Goal: Find specific page/section: Find specific page/section

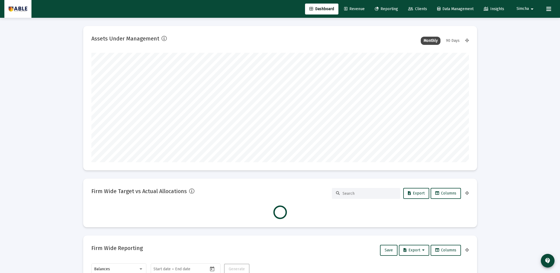
scroll to position [109, 203]
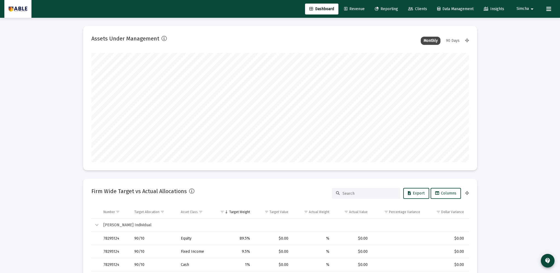
click at [532, 9] on mat-icon "arrow_drop_down" at bounding box center [532, 9] width 7 height 11
click at [524, 36] on button "Logout" at bounding box center [526, 36] width 33 height 13
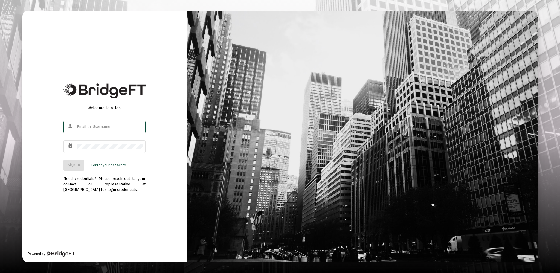
type input "[EMAIL_ADDRESS][DOMAIN_NAME]"
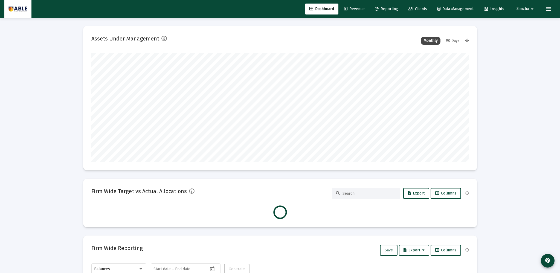
scroll to position [109, 378]
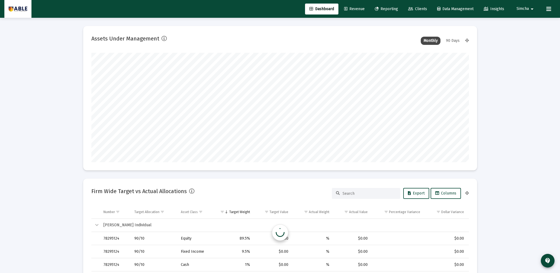
type input "2025-09-26"
click at [525, 9] on span "Simcha" at bounding box center [523, 9] width 12 height 5
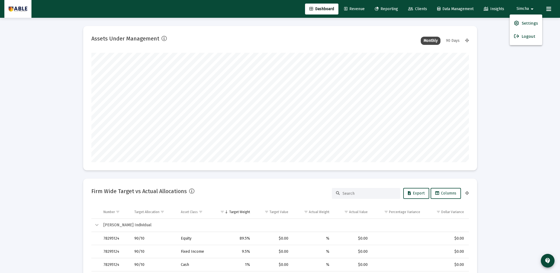
drag, startPoint x: 407, startPoint y: 7, endPoint x: 417, endPoint y: 8, distance: 9.9
click at [407, 7] on div at bounding box center [280, 136] width 560 height 273
click at [418, 8] on span "Clients" at bounding box center [417, 9] width 19 height 5
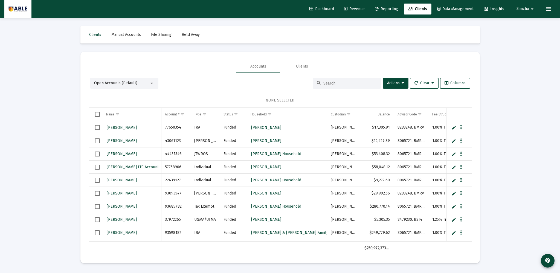
click at [329, 83] on input at bounding box center [351, 83] width 54 height 5
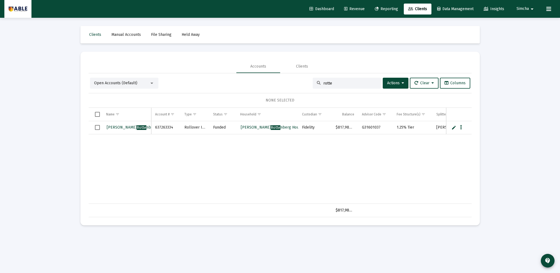
type input "rotte"
click at [139, 126] on span "Joseph Rotte nberg IRA" at bounding box center [135, 127] width 57 height 5
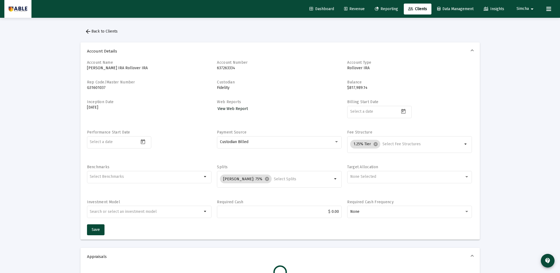
click at [232, 110] on span "View Web Report" at bounding box center [233, 108] width 30 height 5
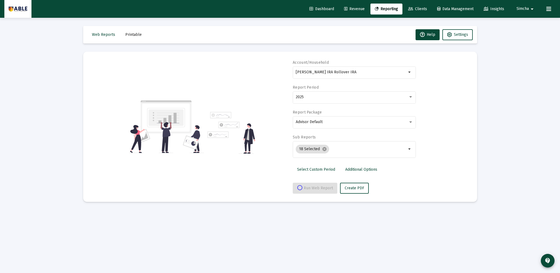
select select "View all"
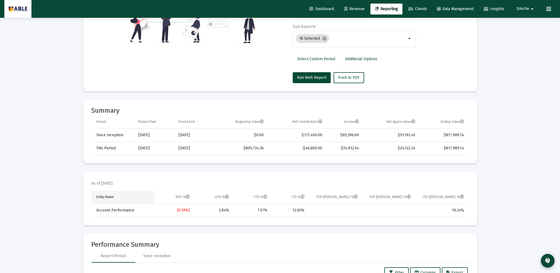
scroll to position [106, 0]
